Goal: Navigation & Orientation: Find specific page/section

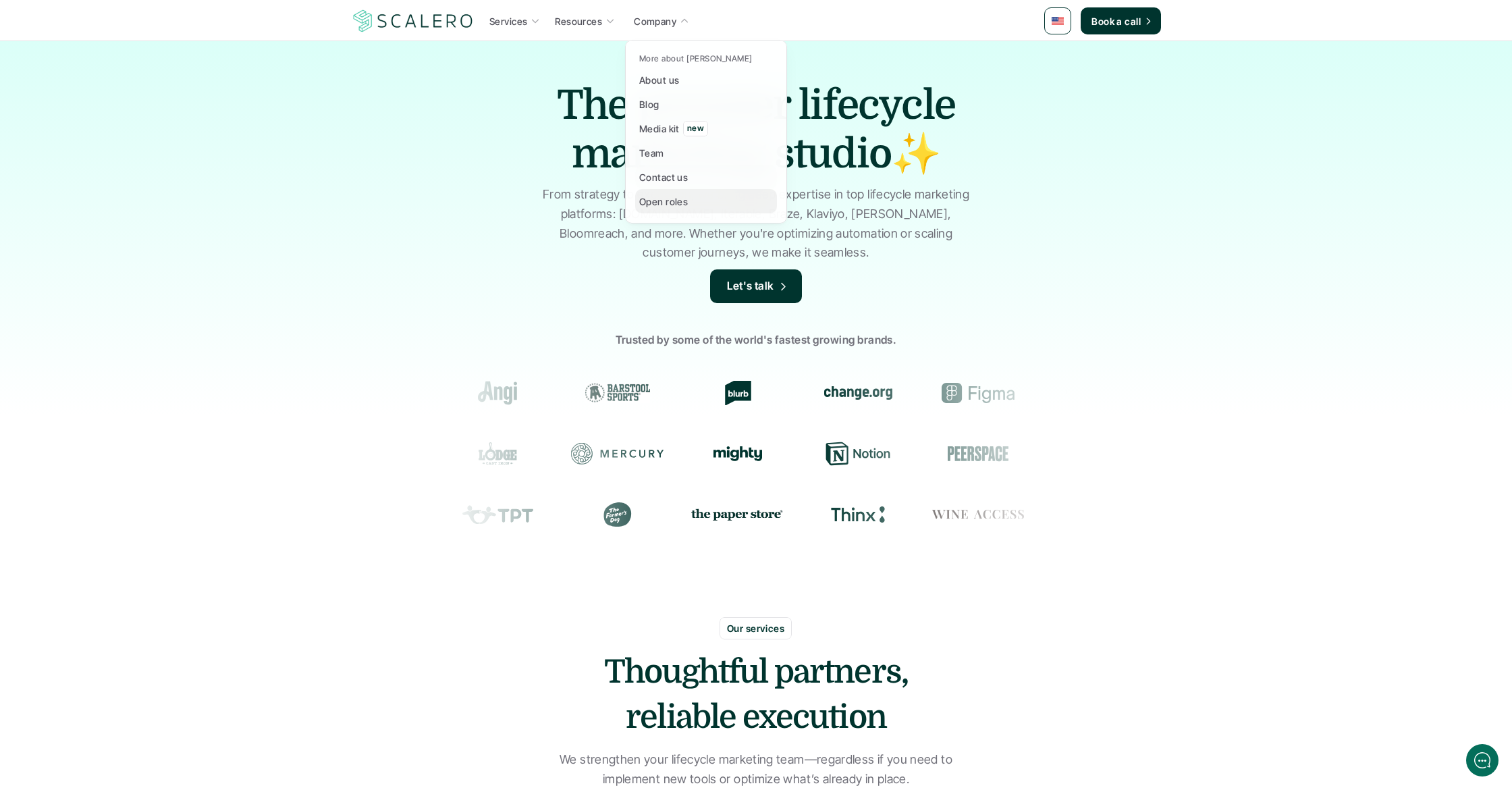
click at [670, 204] on p "Open roles" at bounding box center [664, 201] width 48 height 14
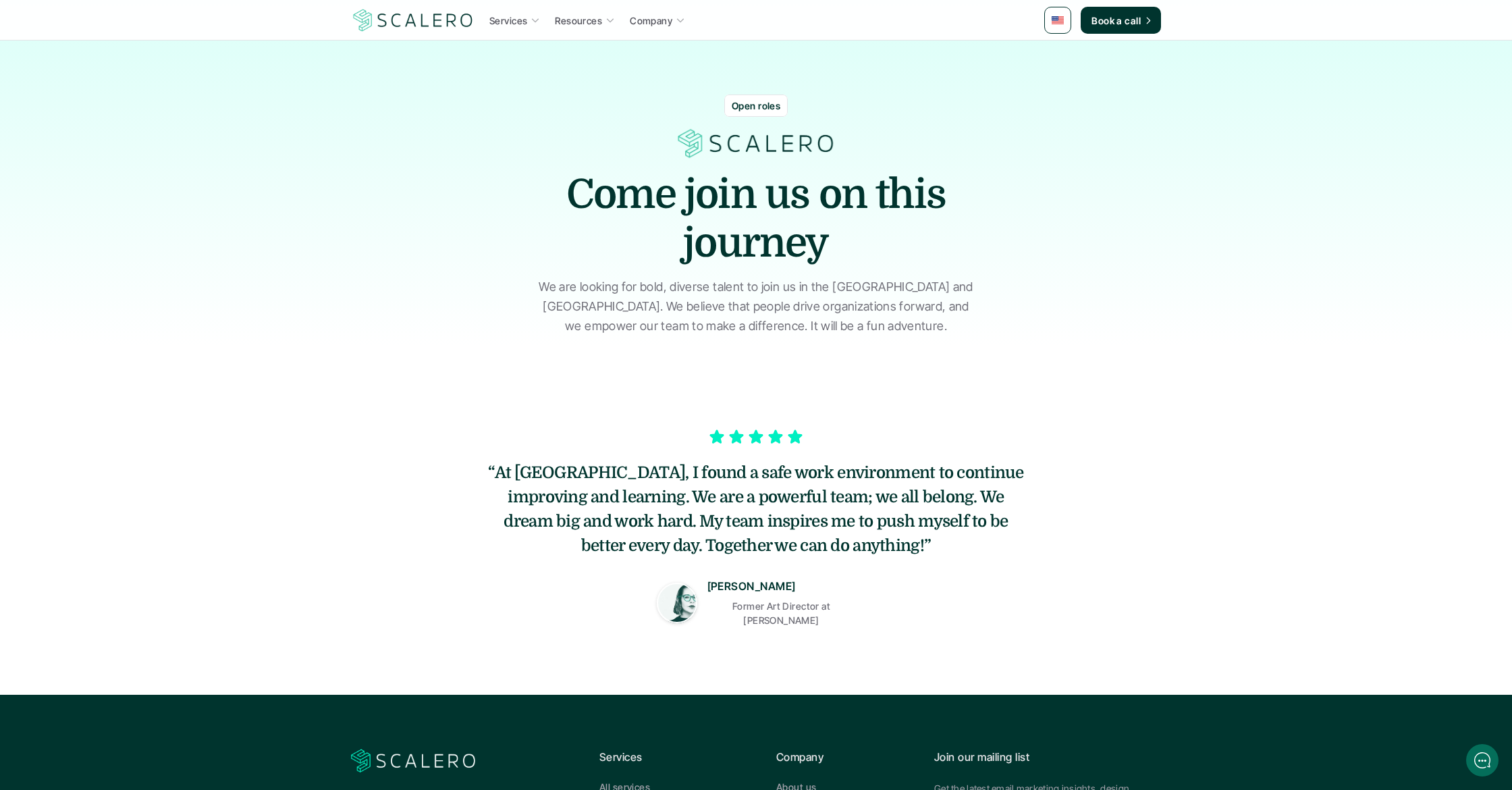
click at [763, 107] on p "Open roles" at bounding box center [756, 105] width 48 height 14
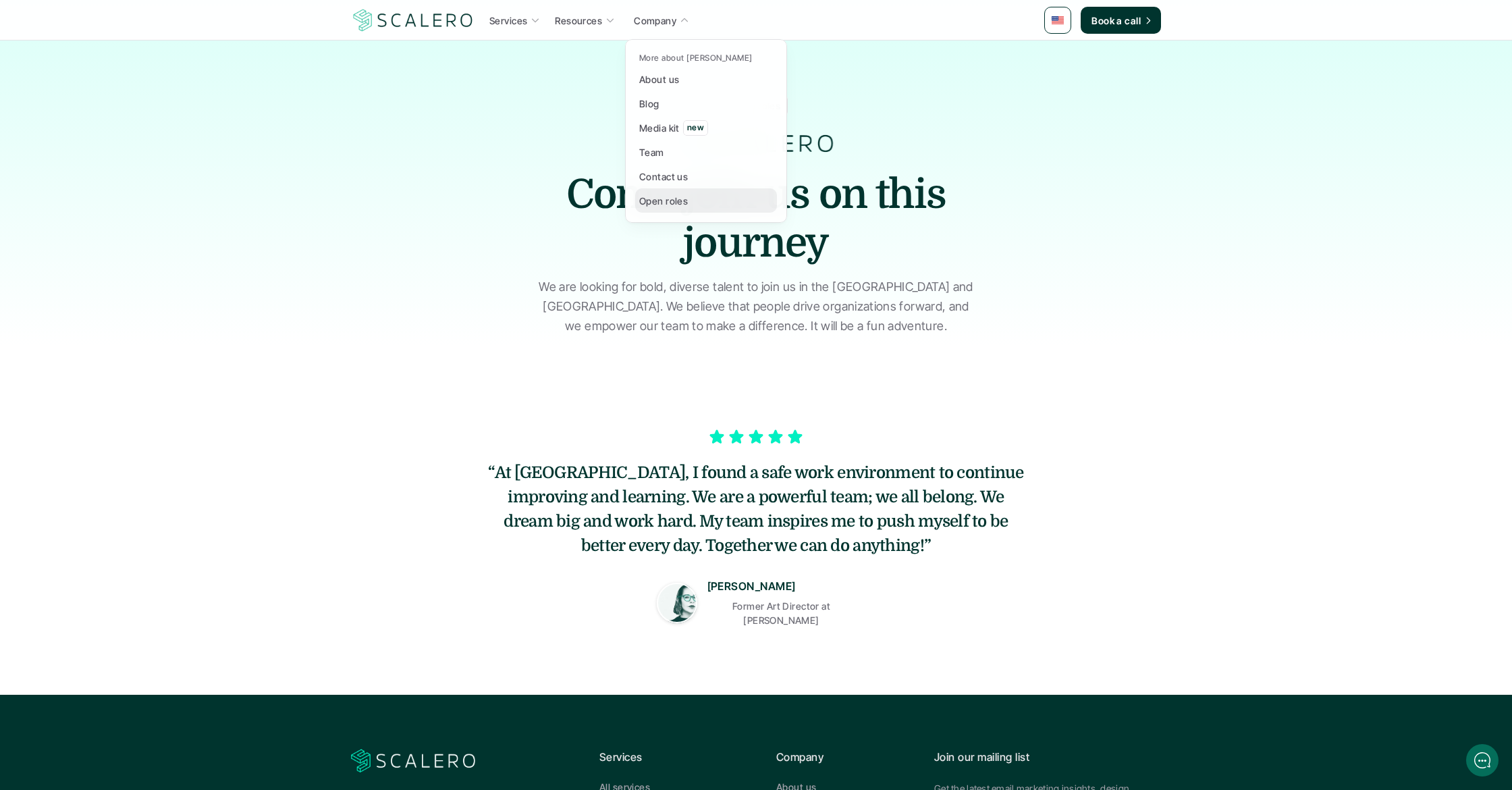
click at [669, 196] on p "Open roles" at bounding box center [664, 200] width 48 height 14
click at [959, 246] on div "Open roles Come join us on this journey We are looking for bold, diverse talent…" at bounding box center [756, 194] width 810 height 282
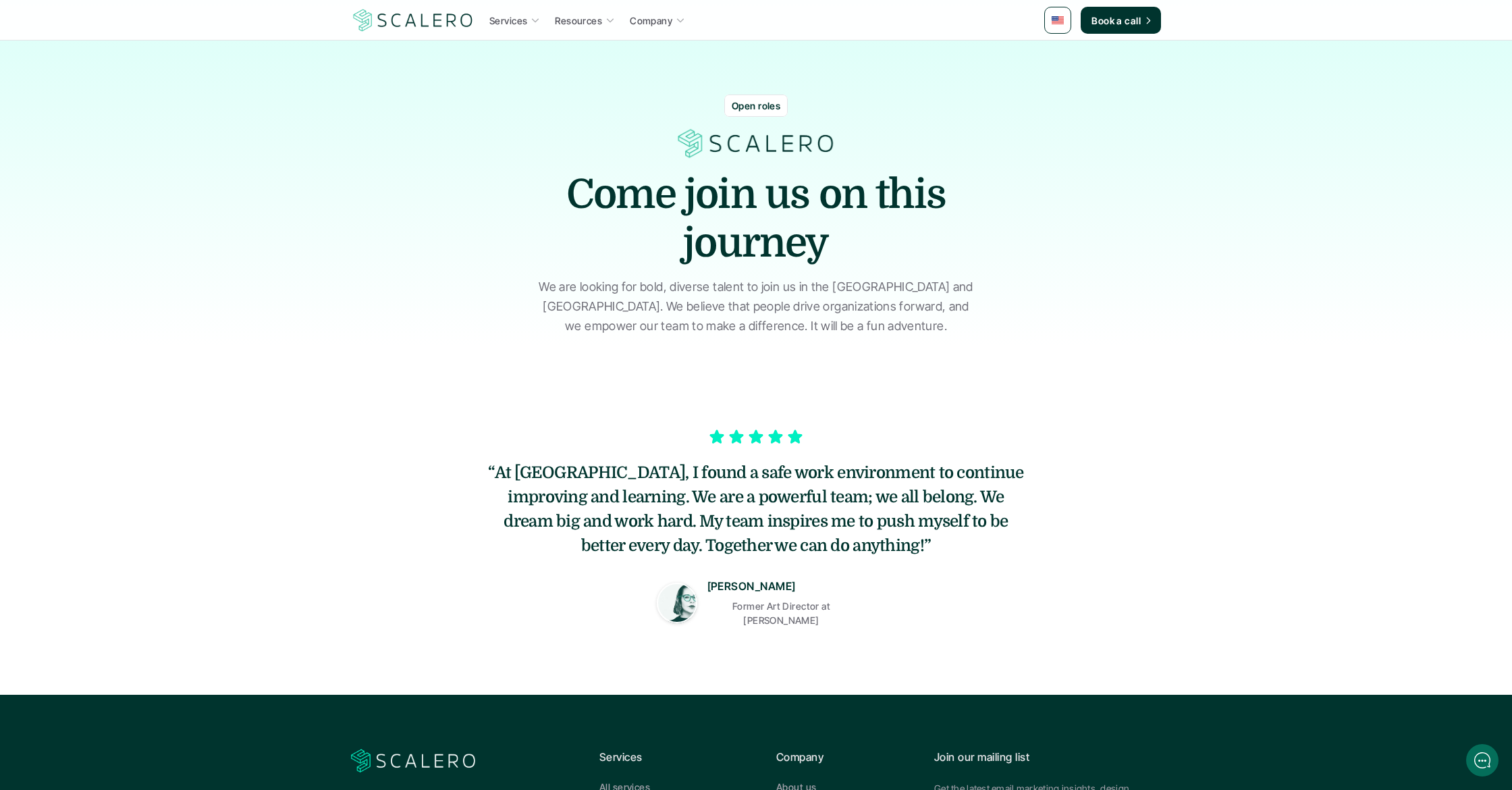
click at [749, 102] on p "Open roles" at bounding box center [756, 105] width 48 height 14
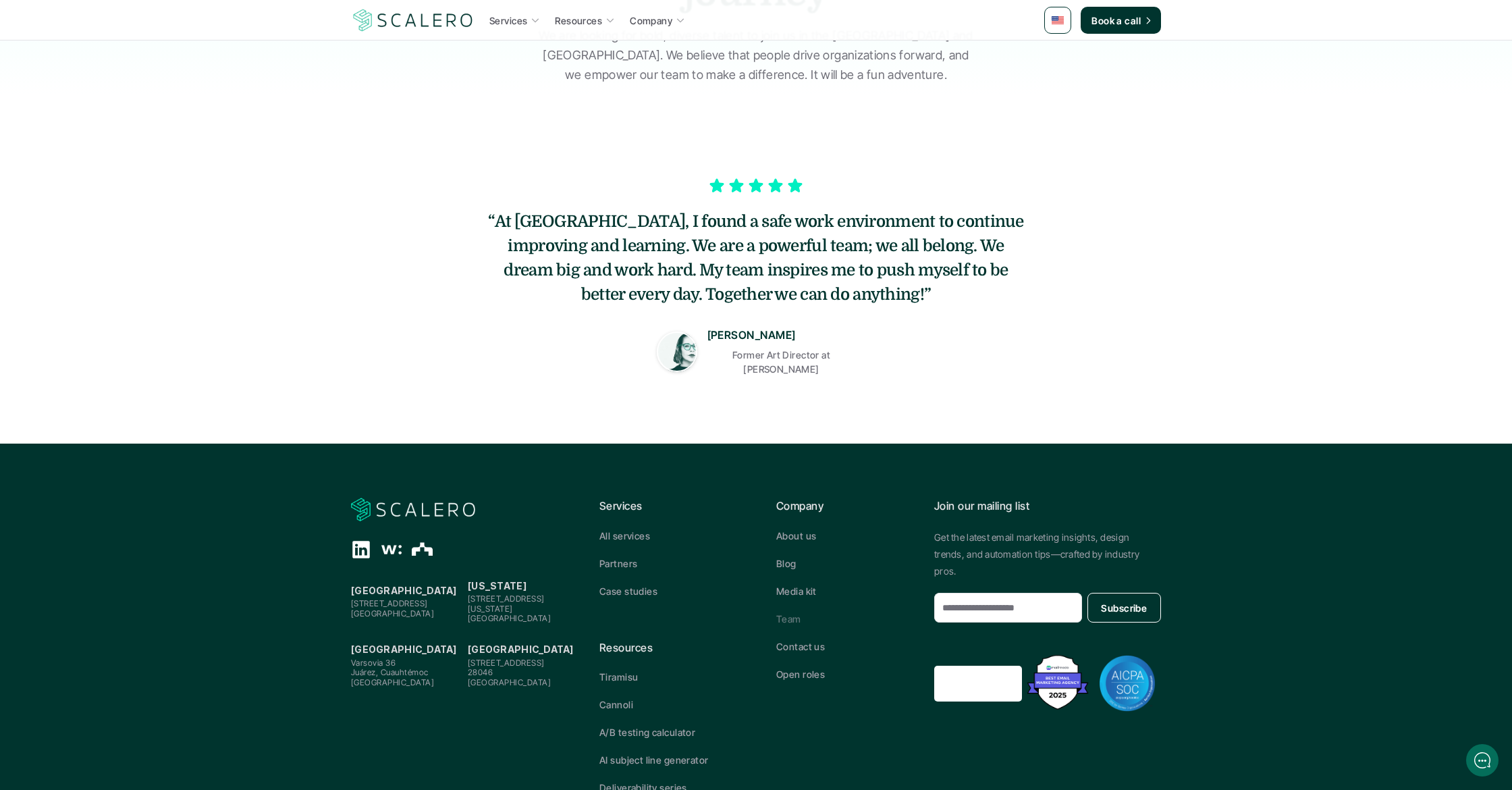
scroll to position [252, 0]
click at [783, 611] on p "Team" at bounding box center [788, 617] width 25 height 14
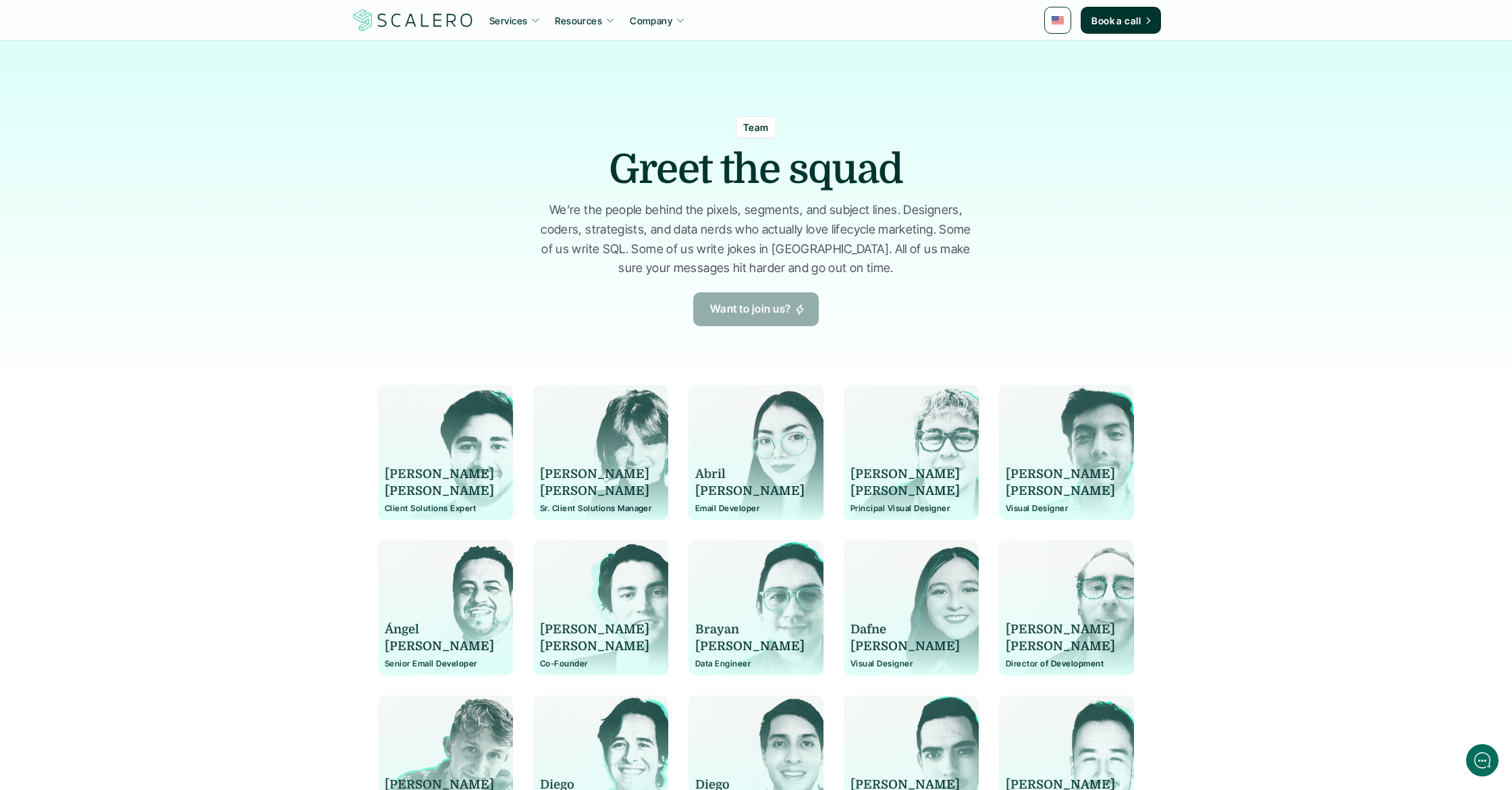
click at [782, 293] on link "Want to join us?" at bounding box center [756, 309] width 125 height 33
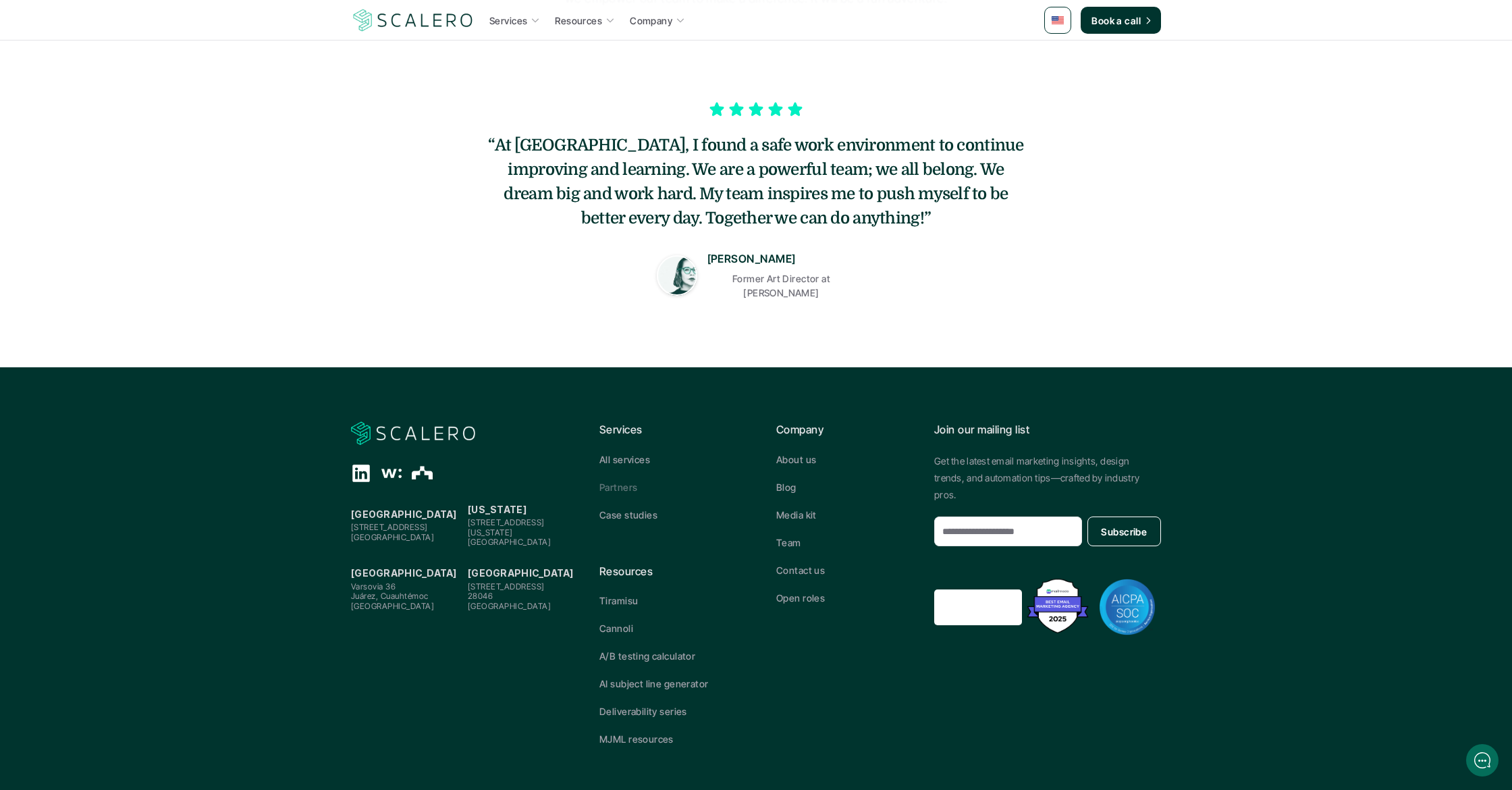
scroll to position [327, 0]
click at [792, 537] on p "Team" at bounding box center [788, 543] width 25 height 14
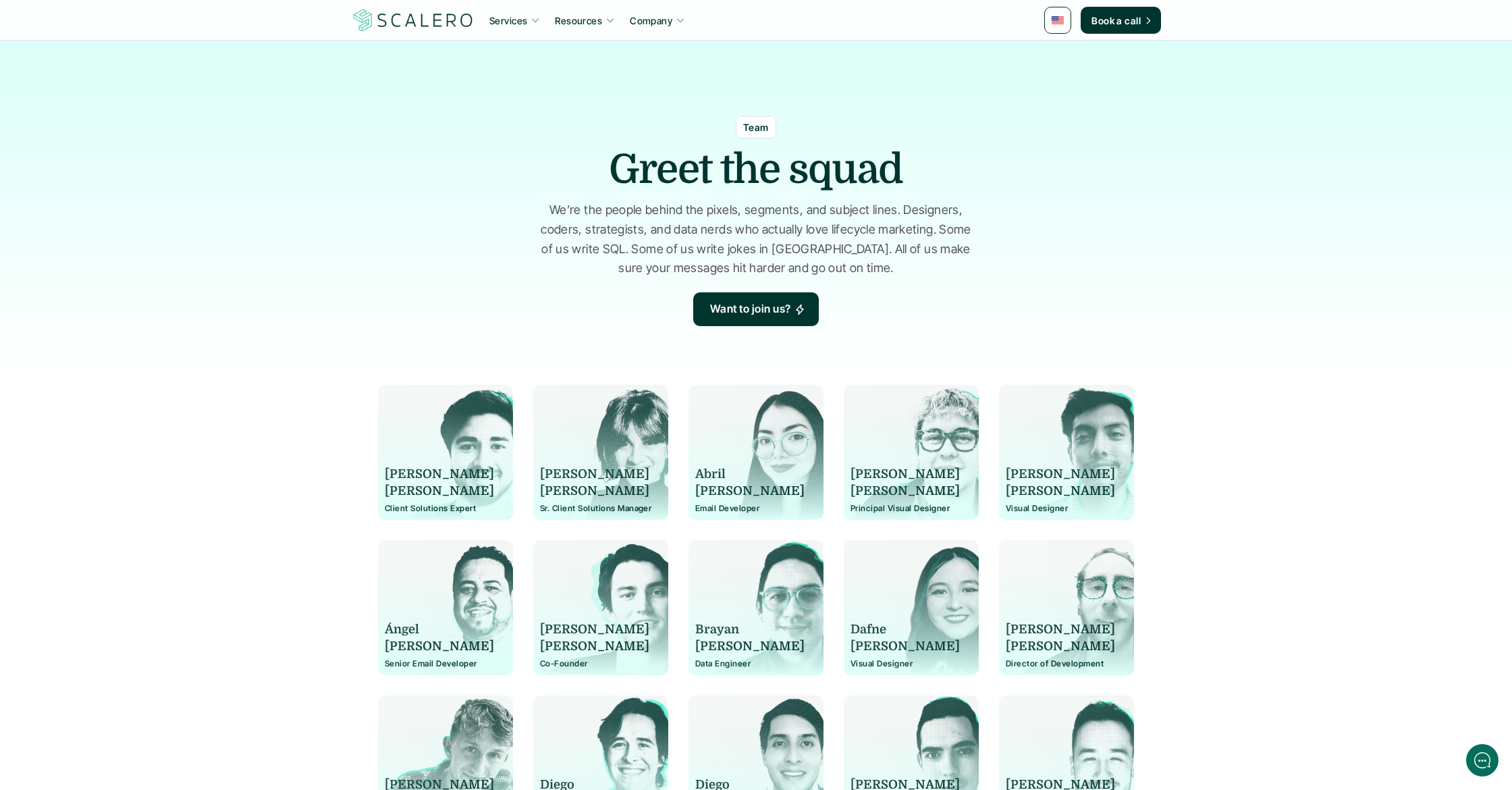
click at [779, 442] on div "[PERSON_NAME] Email Developer" at bounding box center [756, 459] width 122 height 108
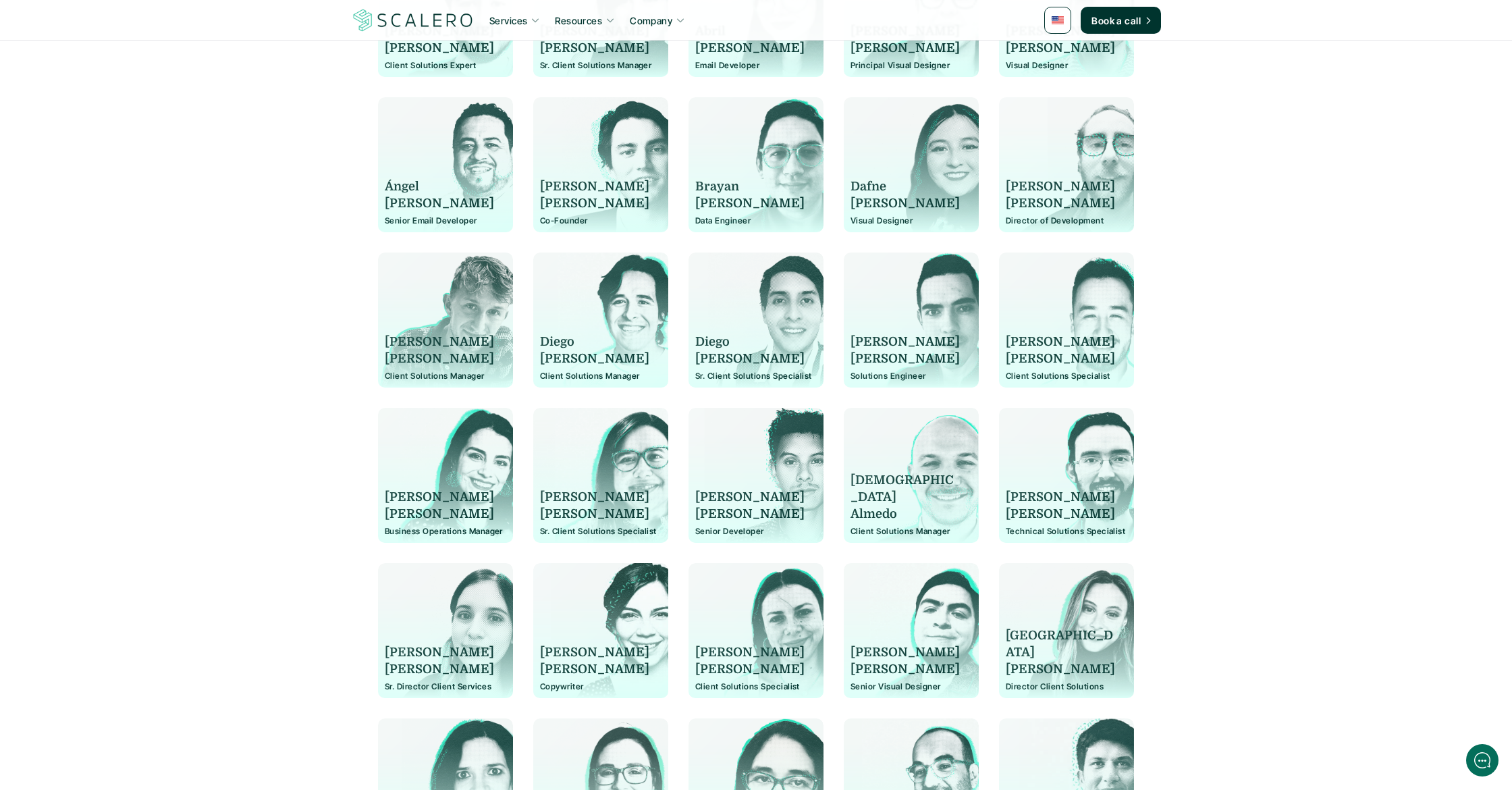
scroll to position [425, 0]
